Goal: Information Seeking & Learning: Learn about a topic

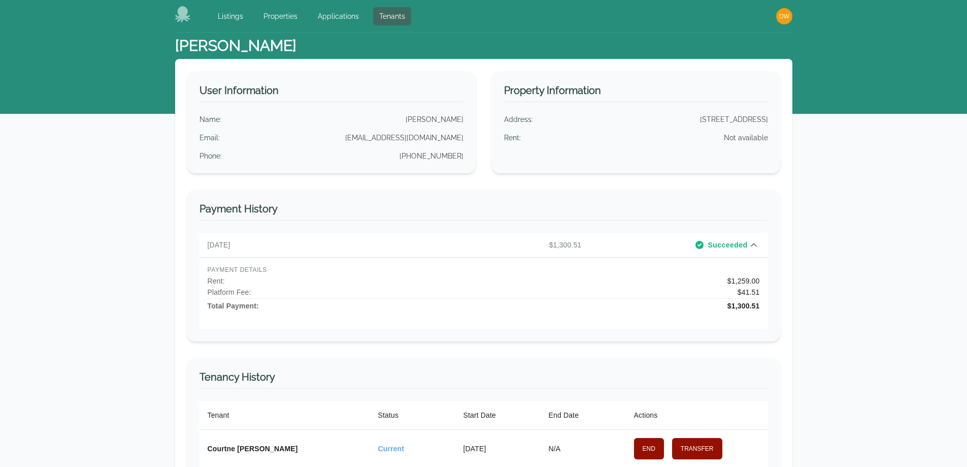
select select "*"
click at [390, 14] on link "Tenants" at bounding box center [392, 16] width 38 height 18
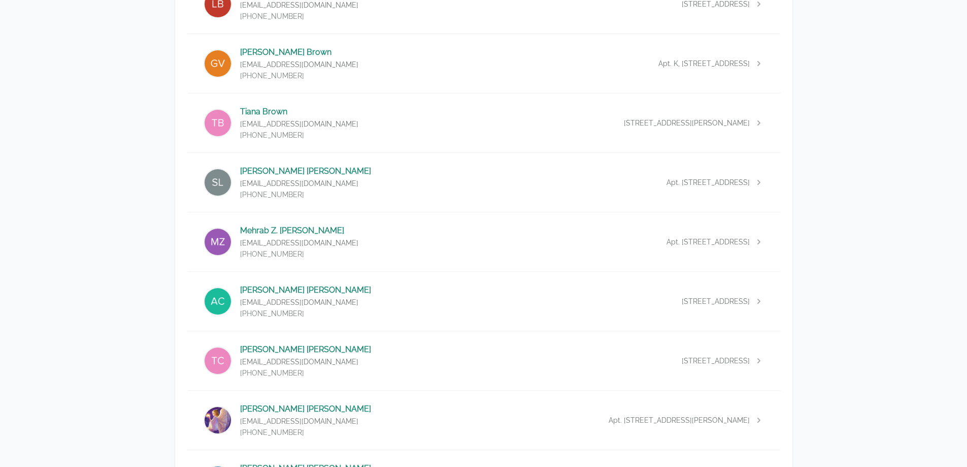
scroll to position [609, 0]
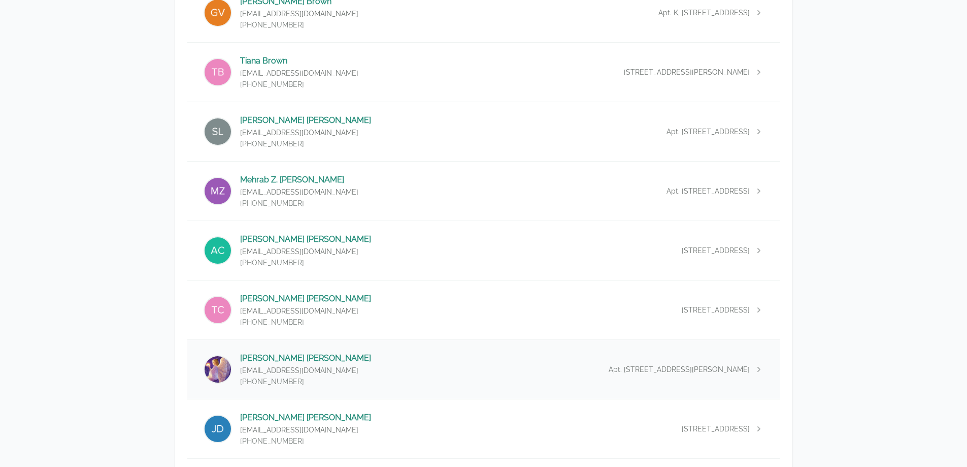
click at [289, 358] on p "[PERSON_NAME]" at bounding box center [305, 358] width 131 height 12
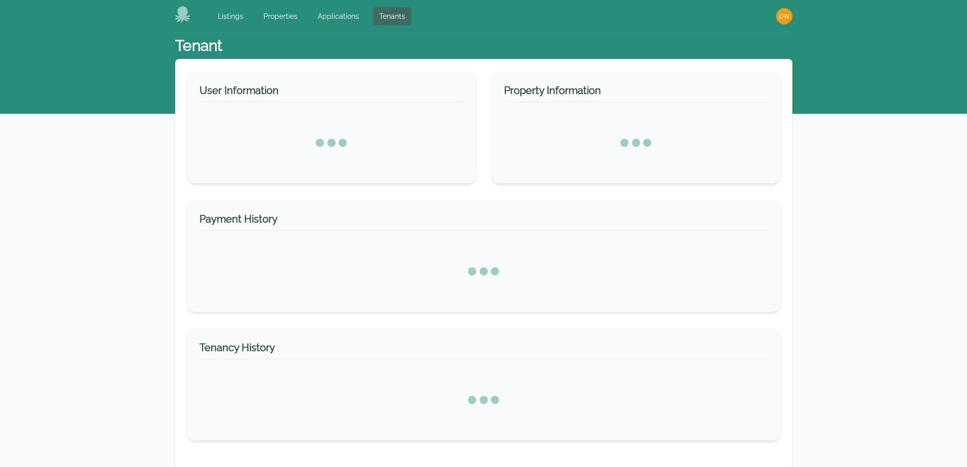
select select "*"
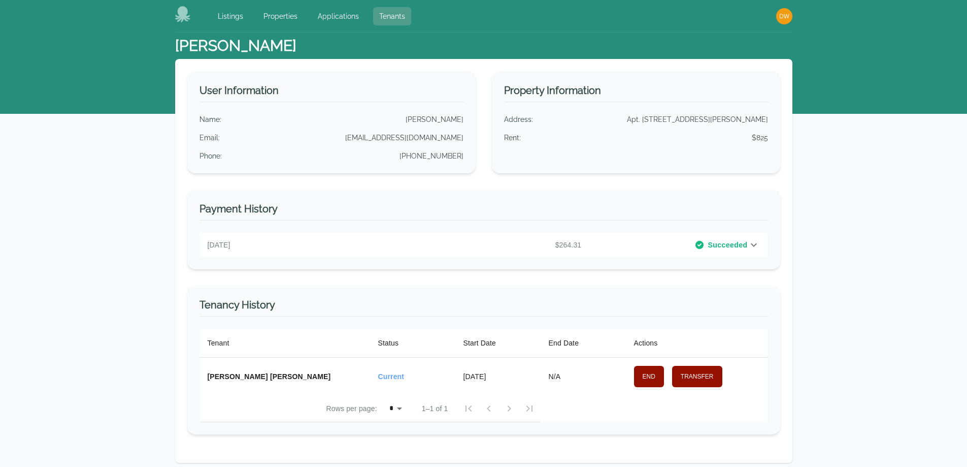
click at [391, 16] on link "Tenants" at bounding box center [392, 16] width 38 height 18
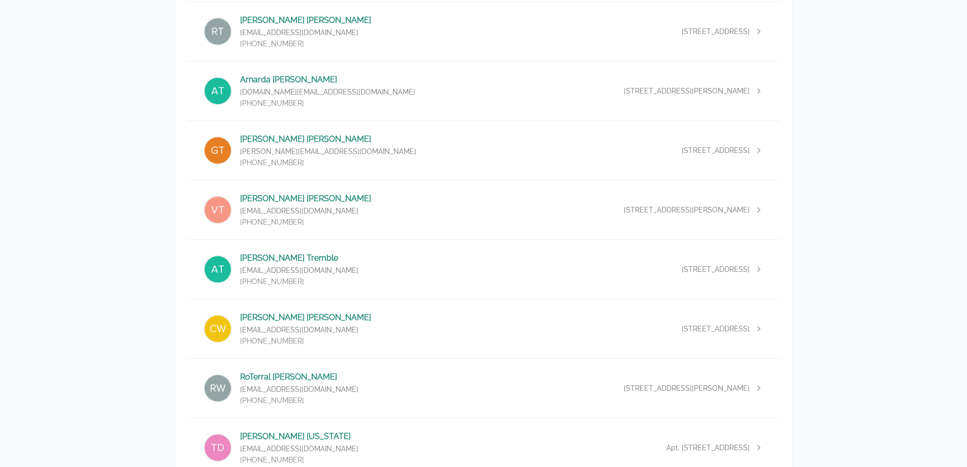
scroll to position [4671, 0]
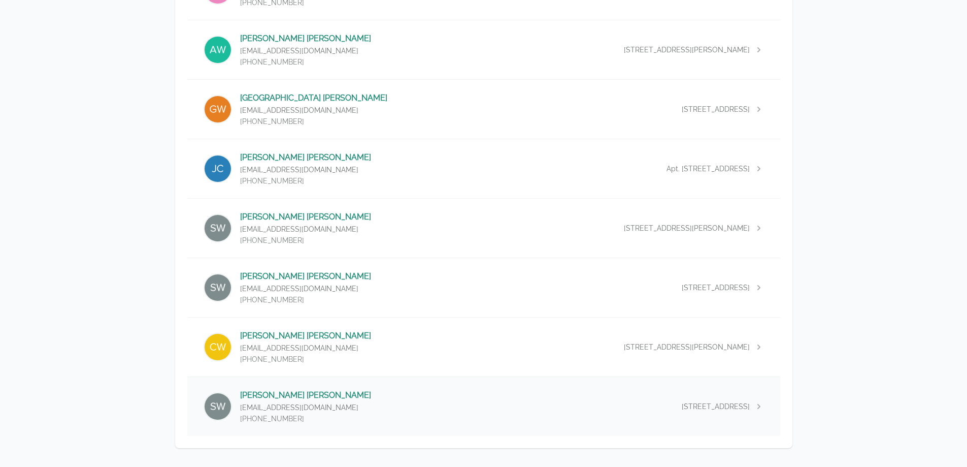
click at [272, 390] on p "[PERSON_NAME]" at bounding box center [305, 395] width 131 height 12
select select "*"
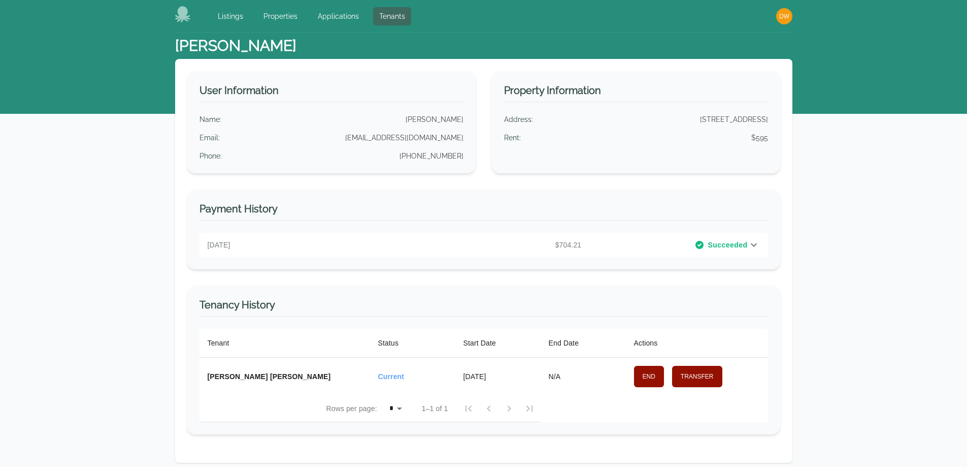
click at [724, 241] on span "Succeeded" at bounding box center [728, 245] width 40 height 10
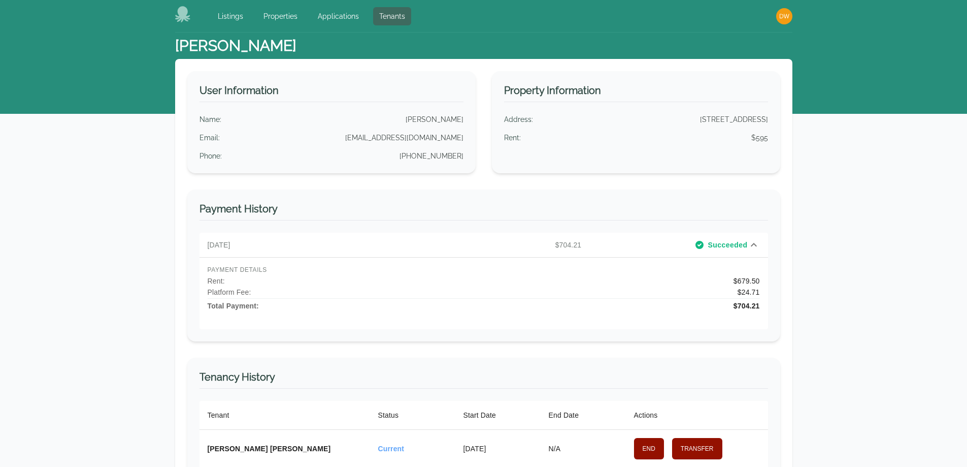
click at [724, 241] on span "Succeeded" at bounding box center [728, 245] width 40 height 10
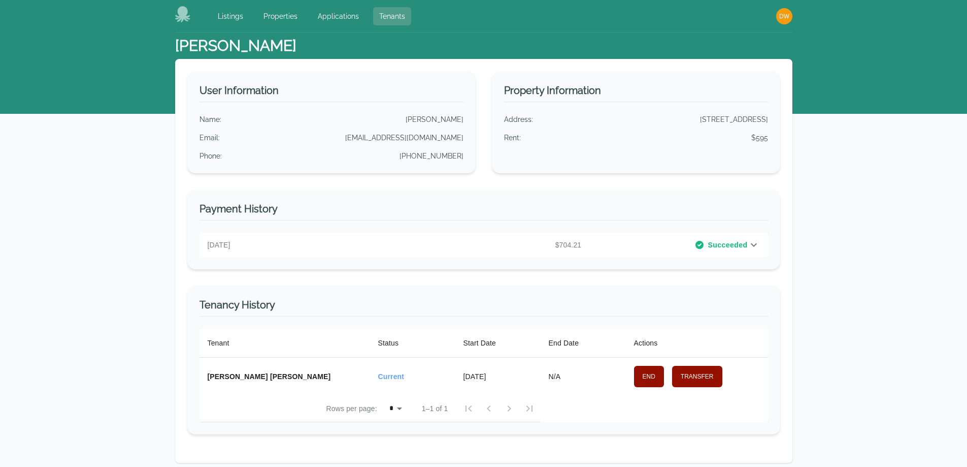
click at [382, 10] on link "Tenants" at bounding box center [392, 16] width 38 height 18
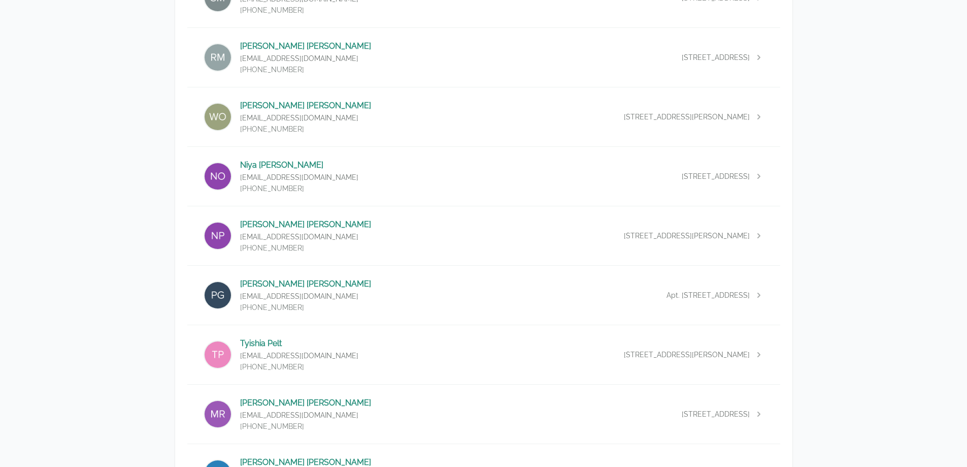
scroll to position [2808, 0]
